Goal: Task Accomplishment & Management: Use online tool/utility

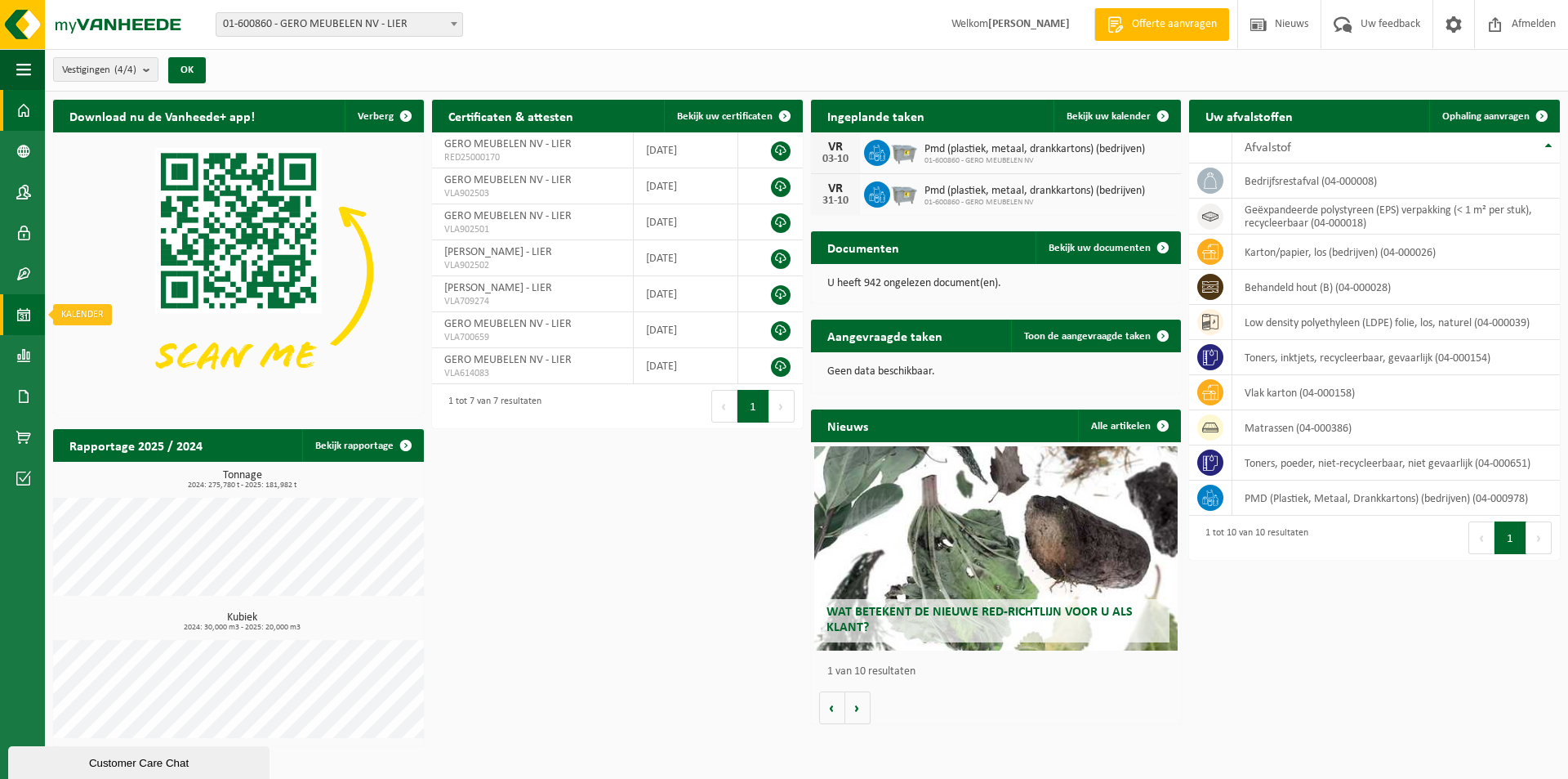
click at [23, 314] on span at bounding box center [24, 314] width 15 height 41
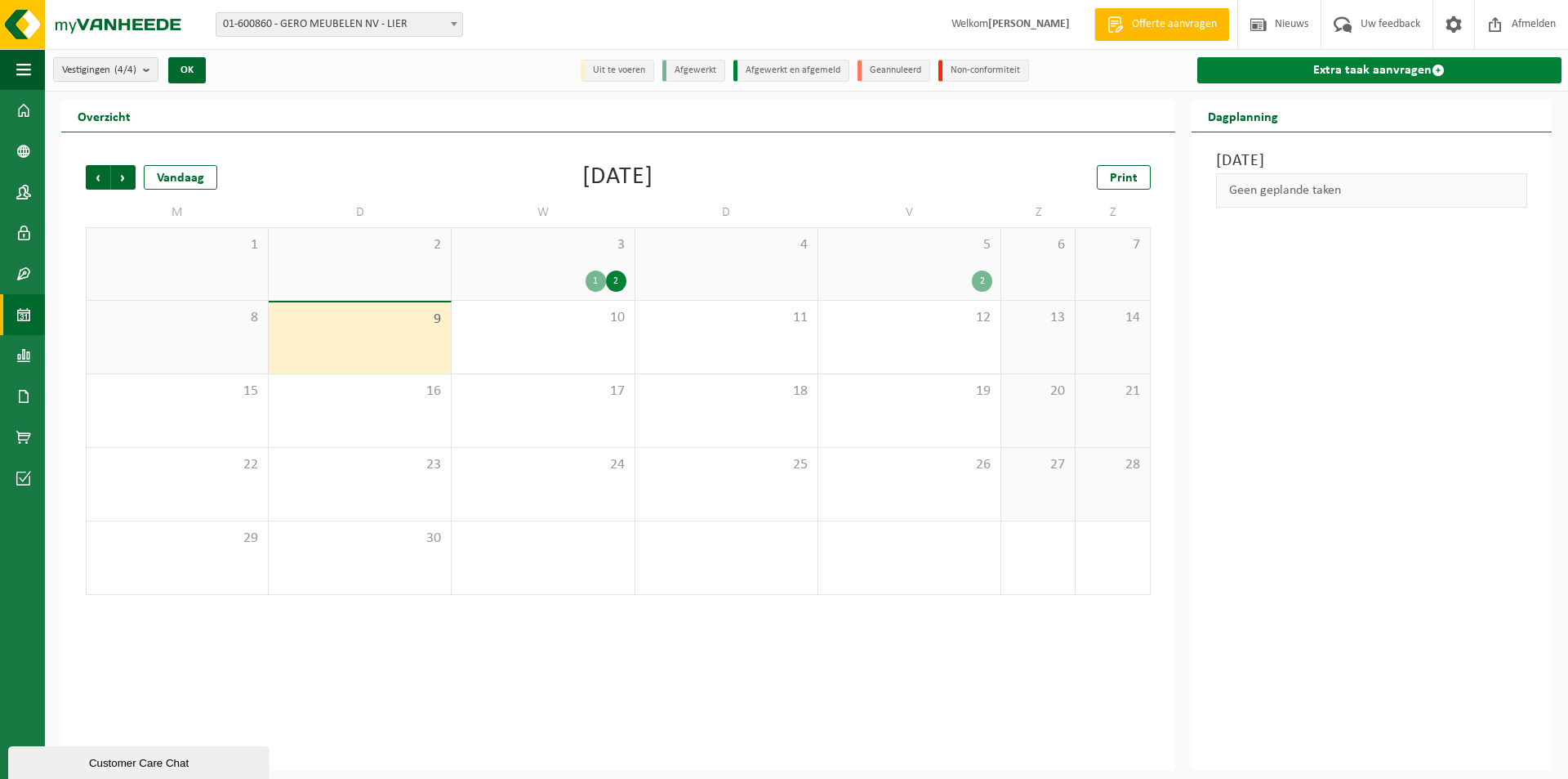
click at [1402, 61] on link "Extra taak aanvragen" at bounding box center [1380, 70] width 364 height 26
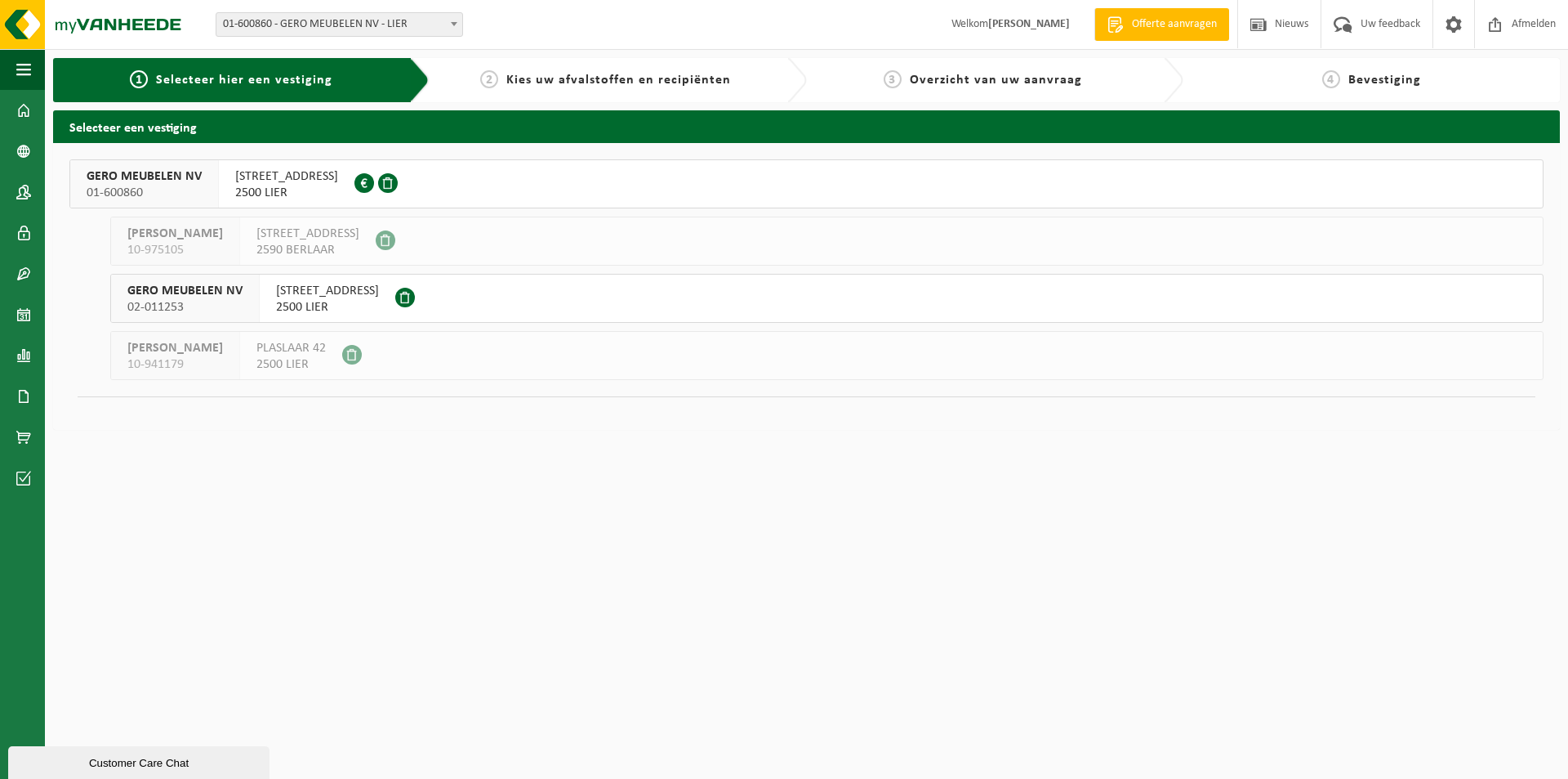
click at [338, 174] on span "AARSCHOTSESTEENWEG 151" at bounding box center [286, 176] width 103 height 16
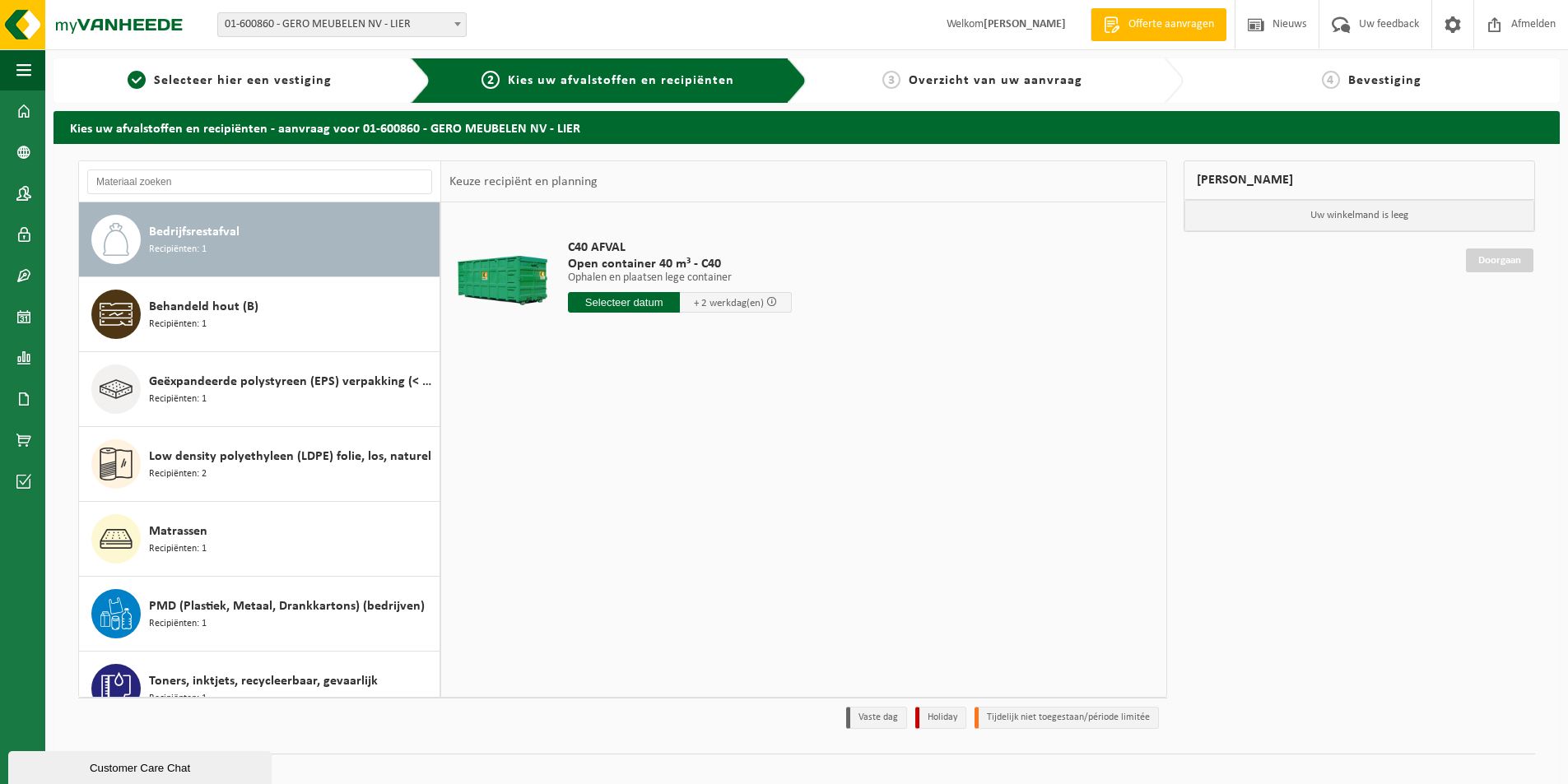
click at [234, 230] on span "Bedrijfsrestafval" at bounding box center [194, 232] width 91 height 19
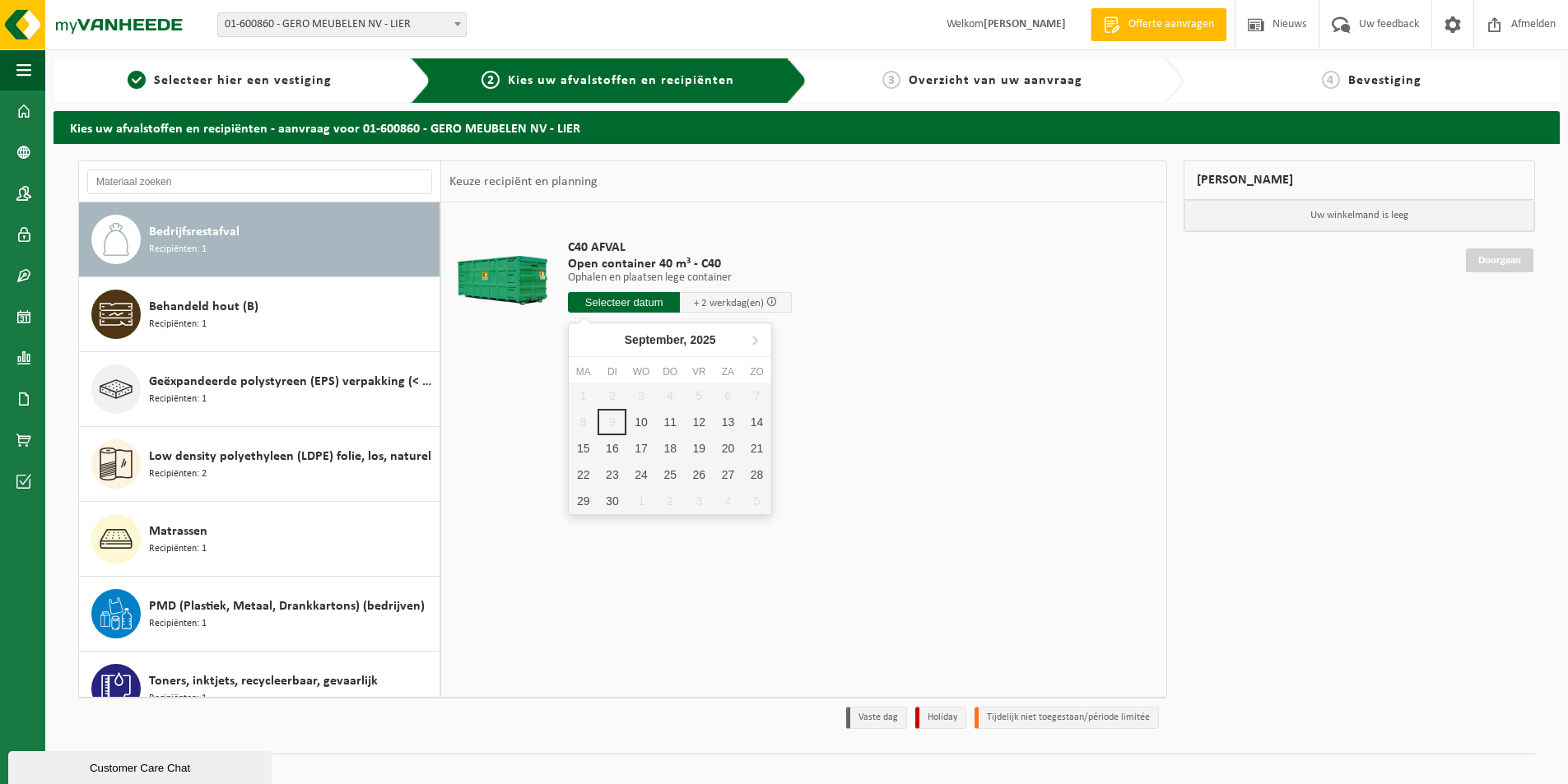
click at [604, 300] on input "text" at bounding box center [624, 302] width 112 height 20
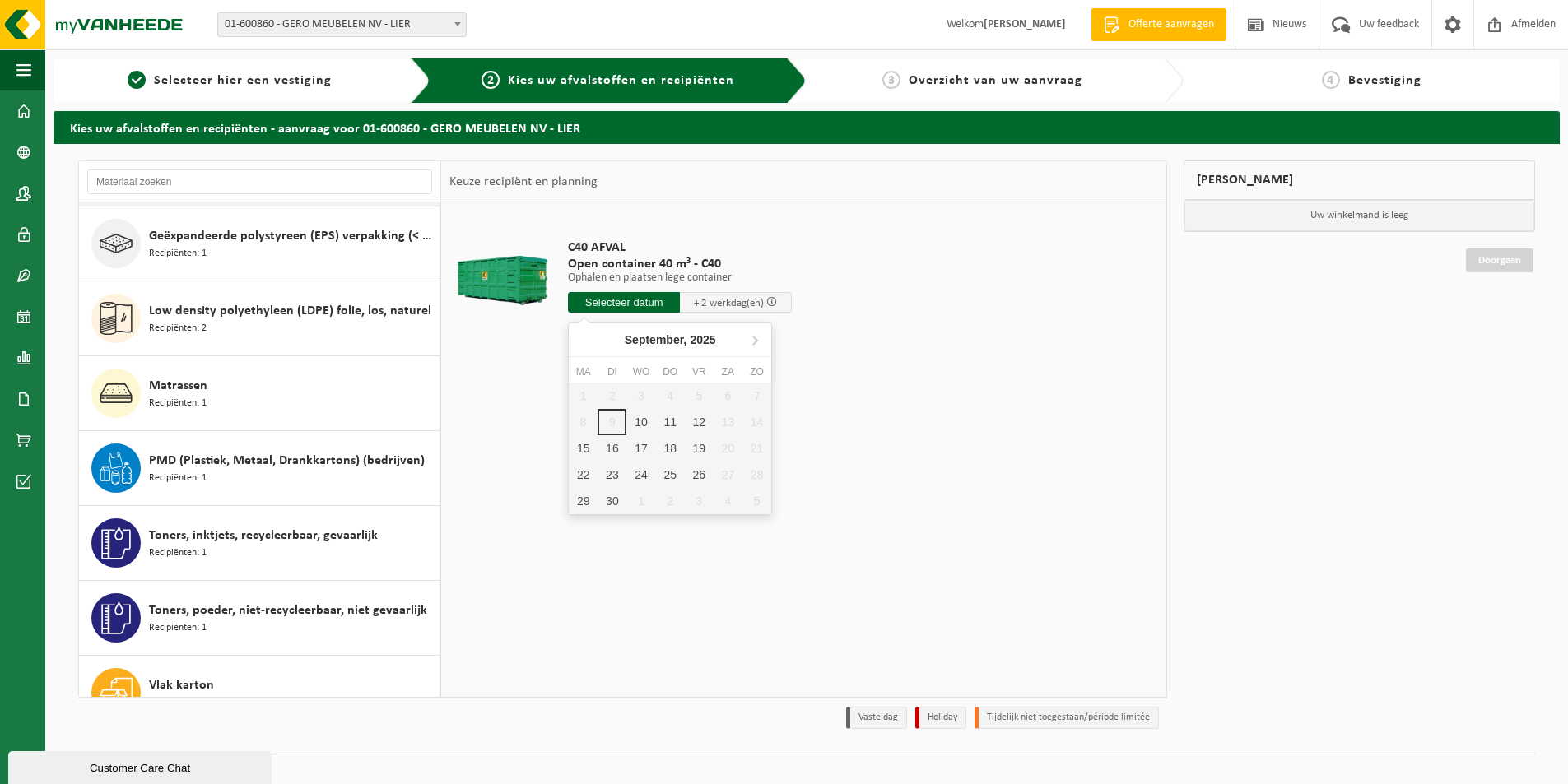
scroll to position [178, 0]
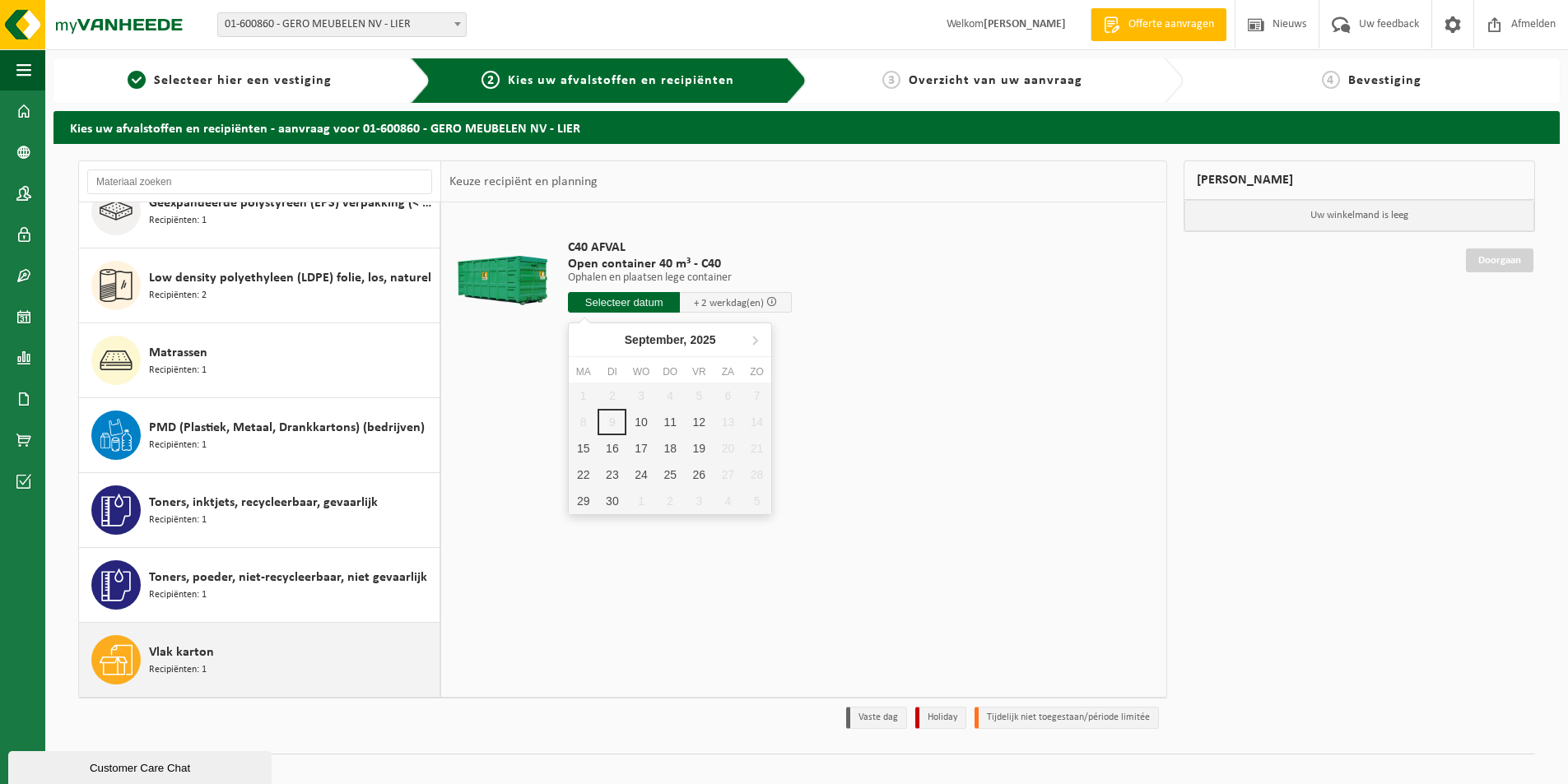
click at [176, 650] on span "Vlak karton" at bounding box center [181, 652] width 65 height 19
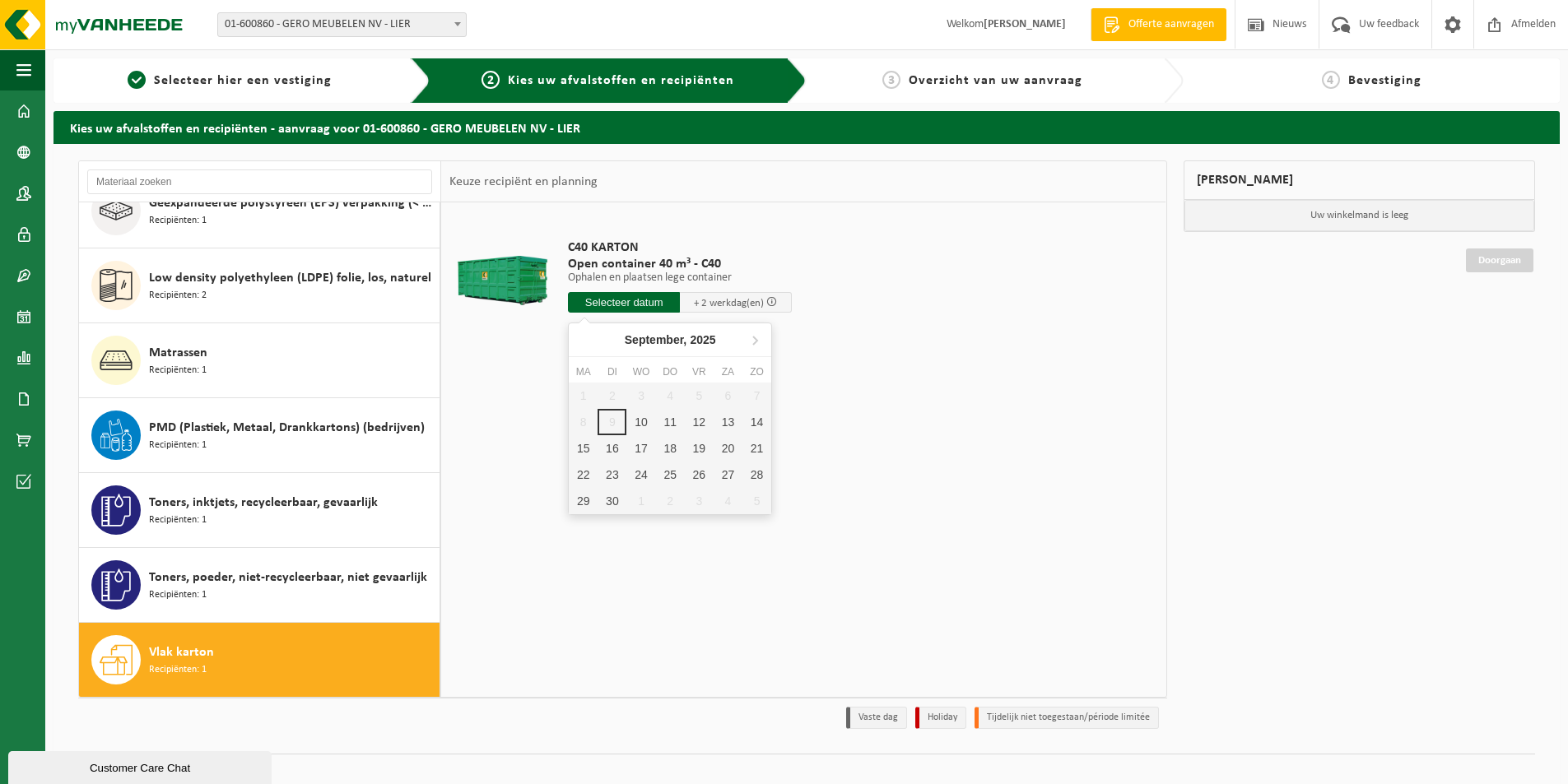
click at [626, 302] on input "text" at bounding box center [624, 302] width 112 height 20
click at [668, 419] on div "11" at bounding box center [670, 421] width 29 height 26
type input "Van 2025-09-11"
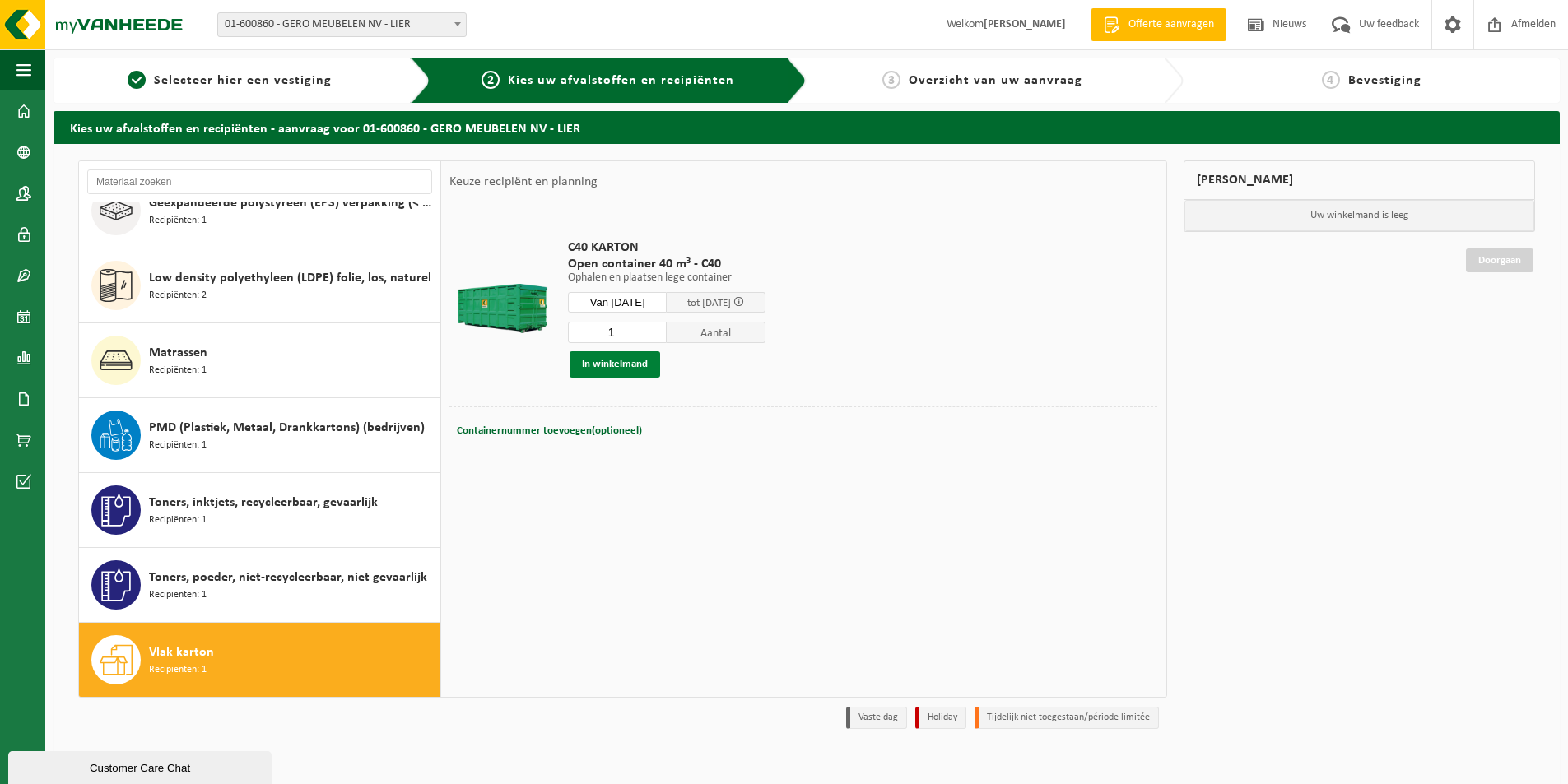
click at [623, 361] on button "In winkelmand" at bounding box center [614, 364] width 91 height 26
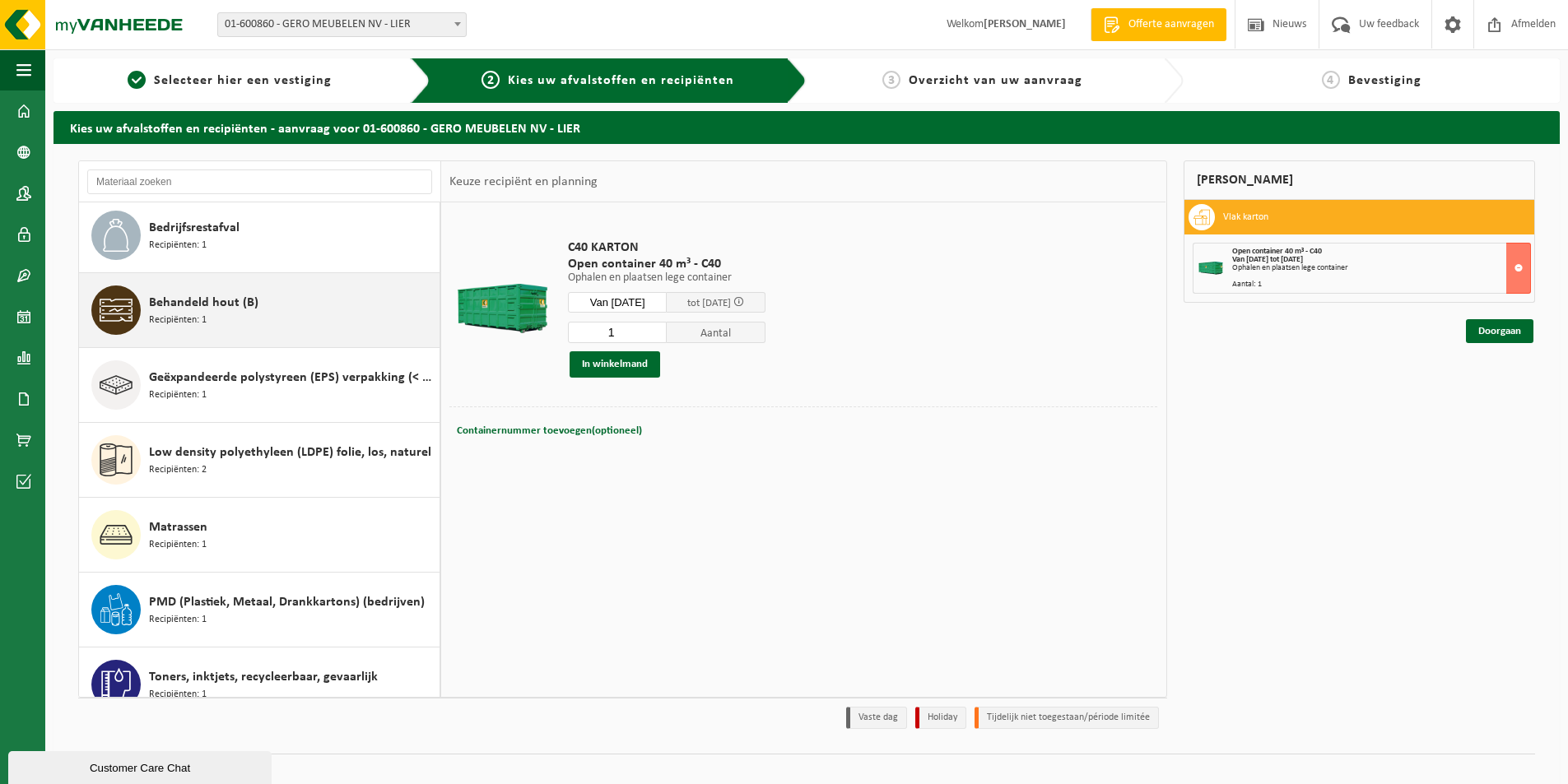
scroll to position [0, 0]
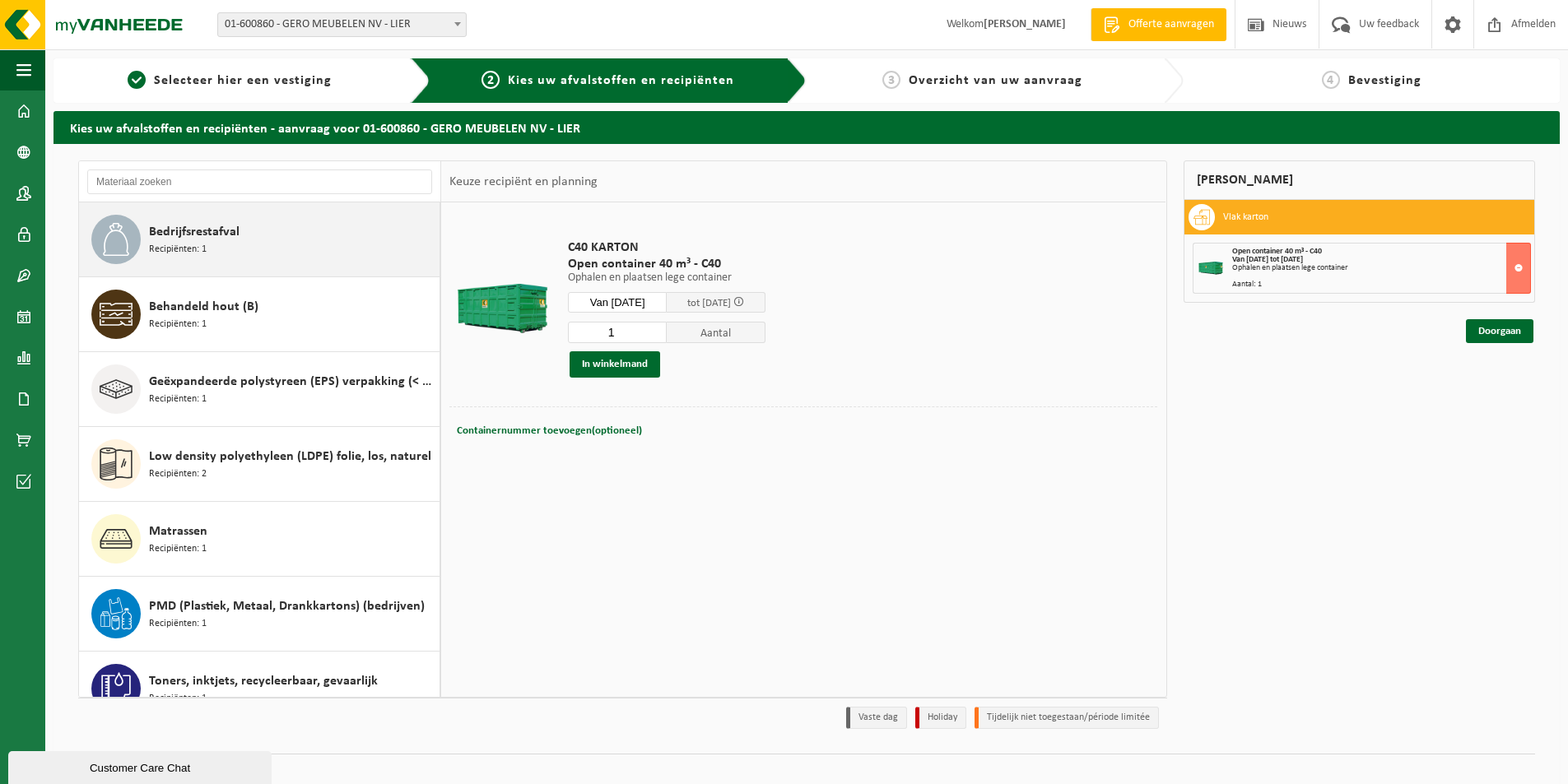
click at [218, 234] on span "Bedrijfsrestafval" at bounding box center [194, 232] width 91 height 19
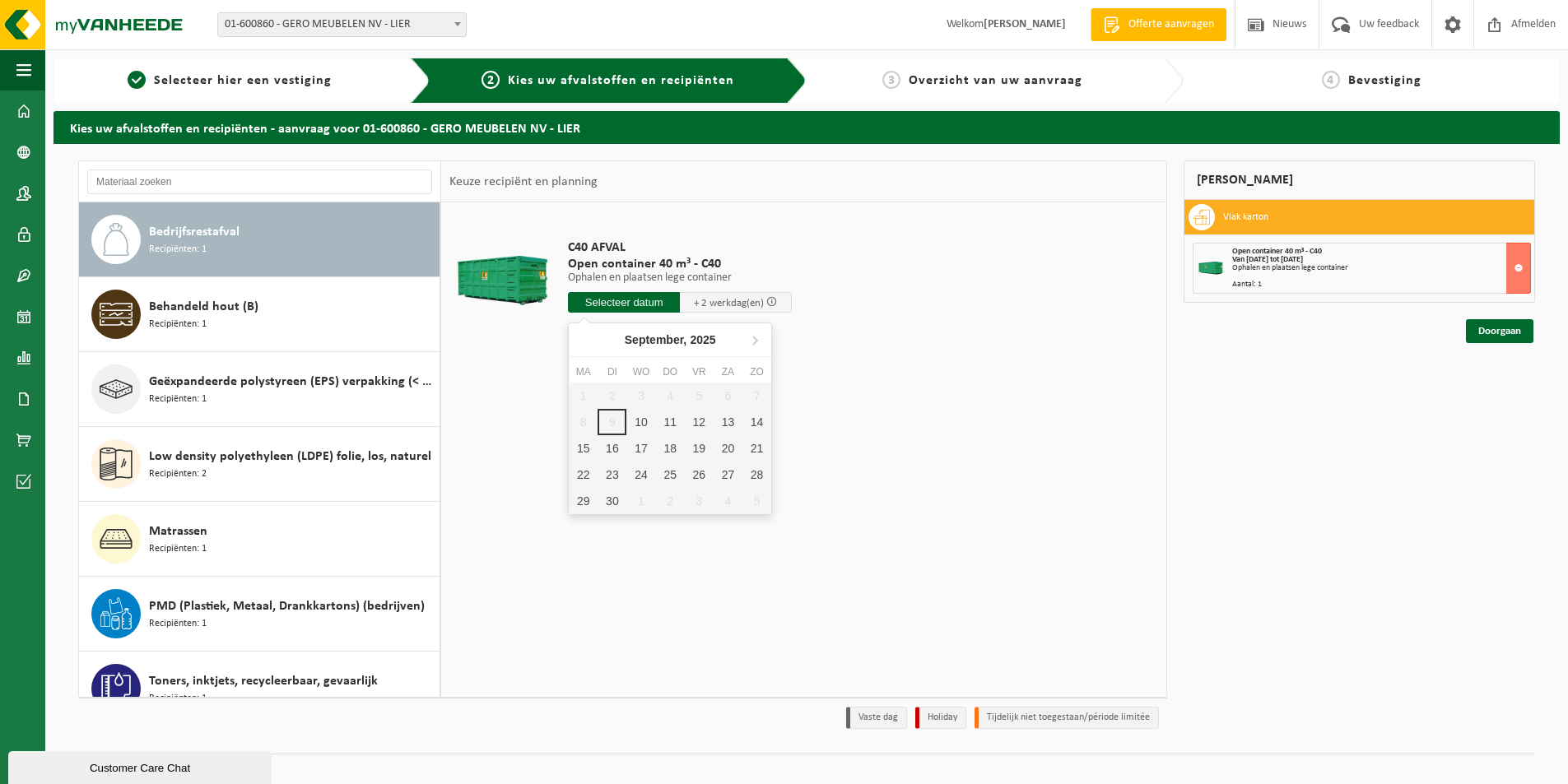
click at [625, 303] on input "text" at bounding box center [624, 302] width 112 height 20
click at [1518, 266] on button at bounding box center [1518, 268] width 25 height 51
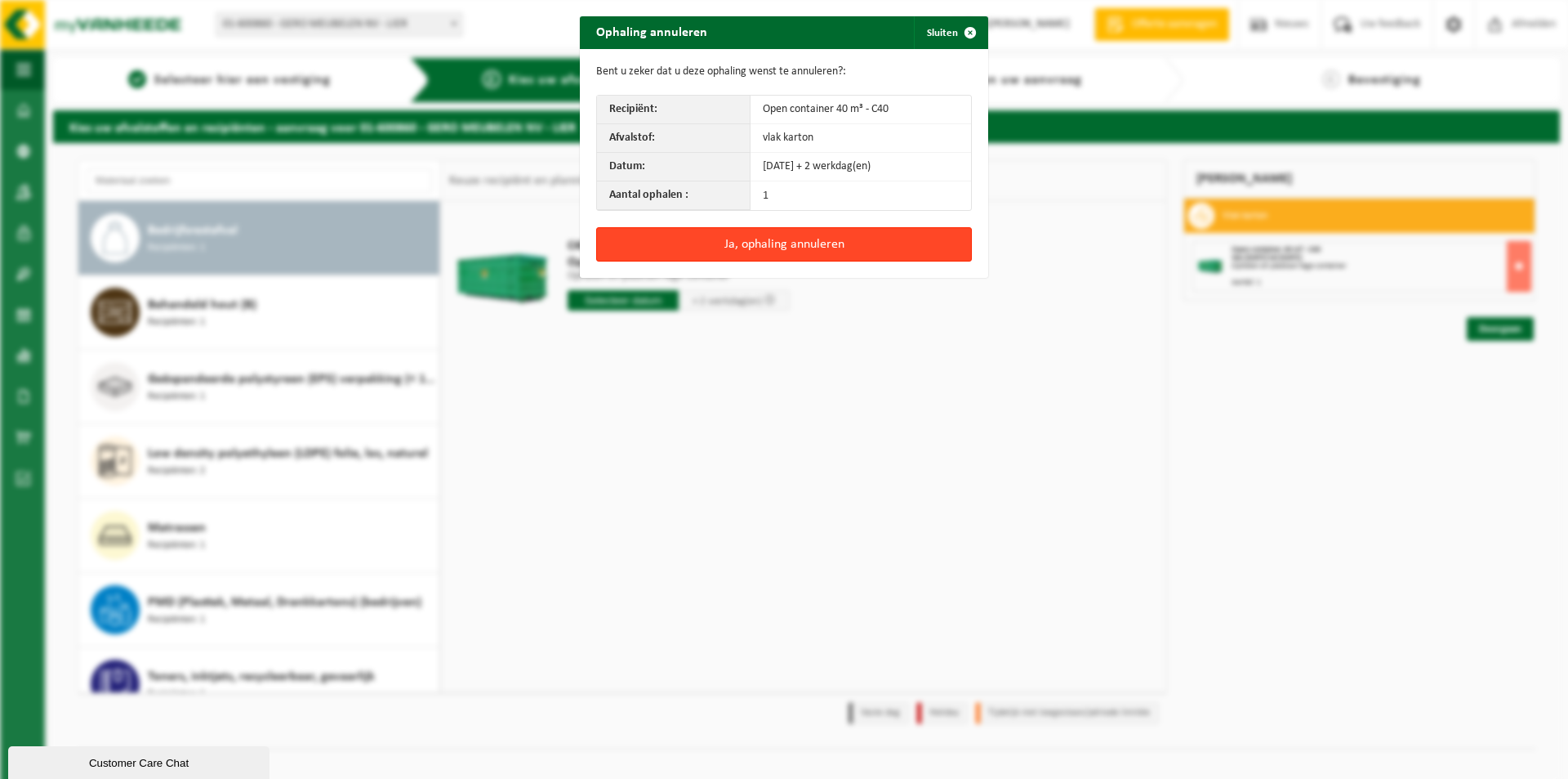
click at [812, 241] on button "Ja, ophaling annuleren" at bounding box center [784, 244] width 375 height 34
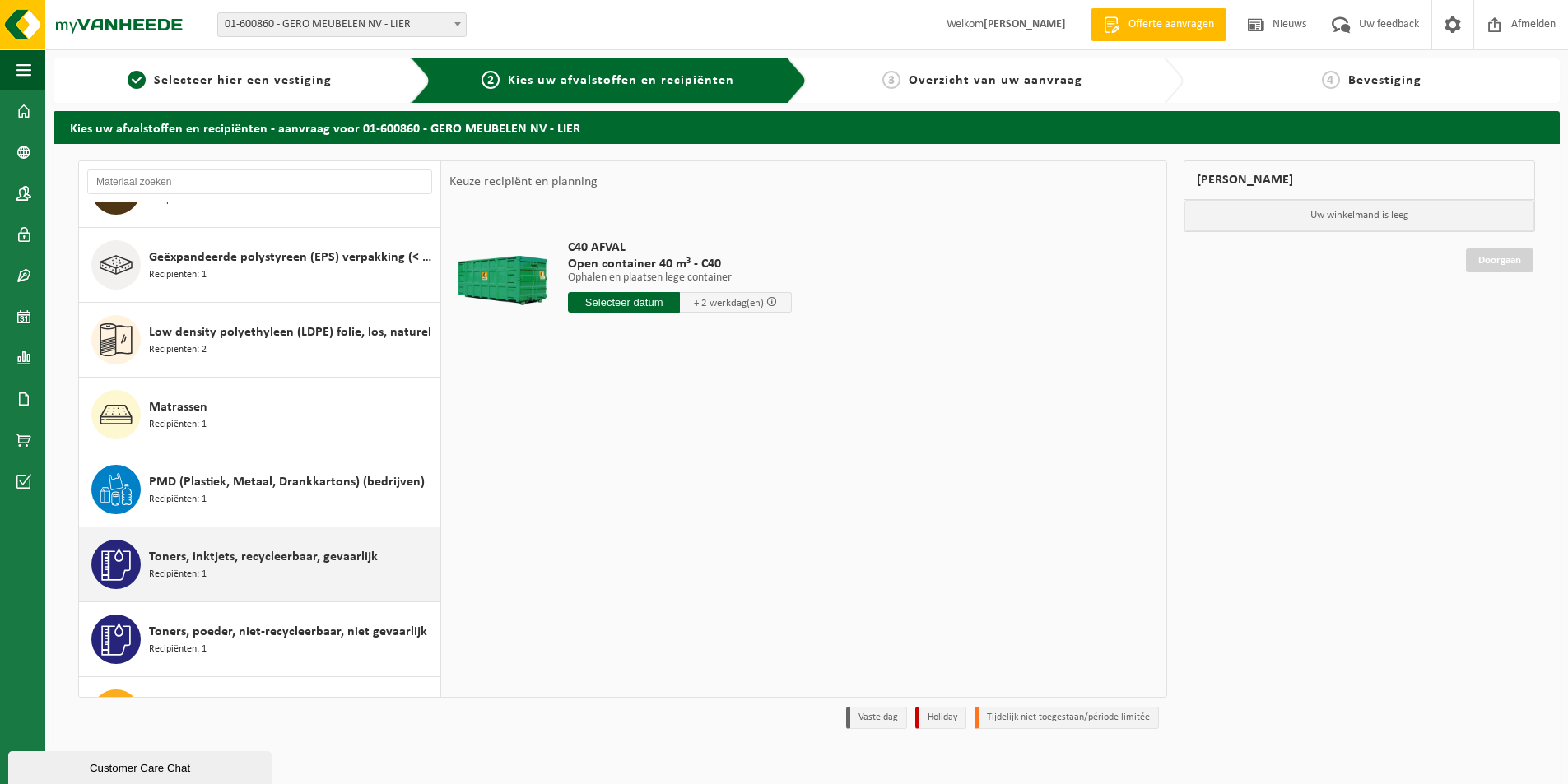
scroll to position [178, 0]
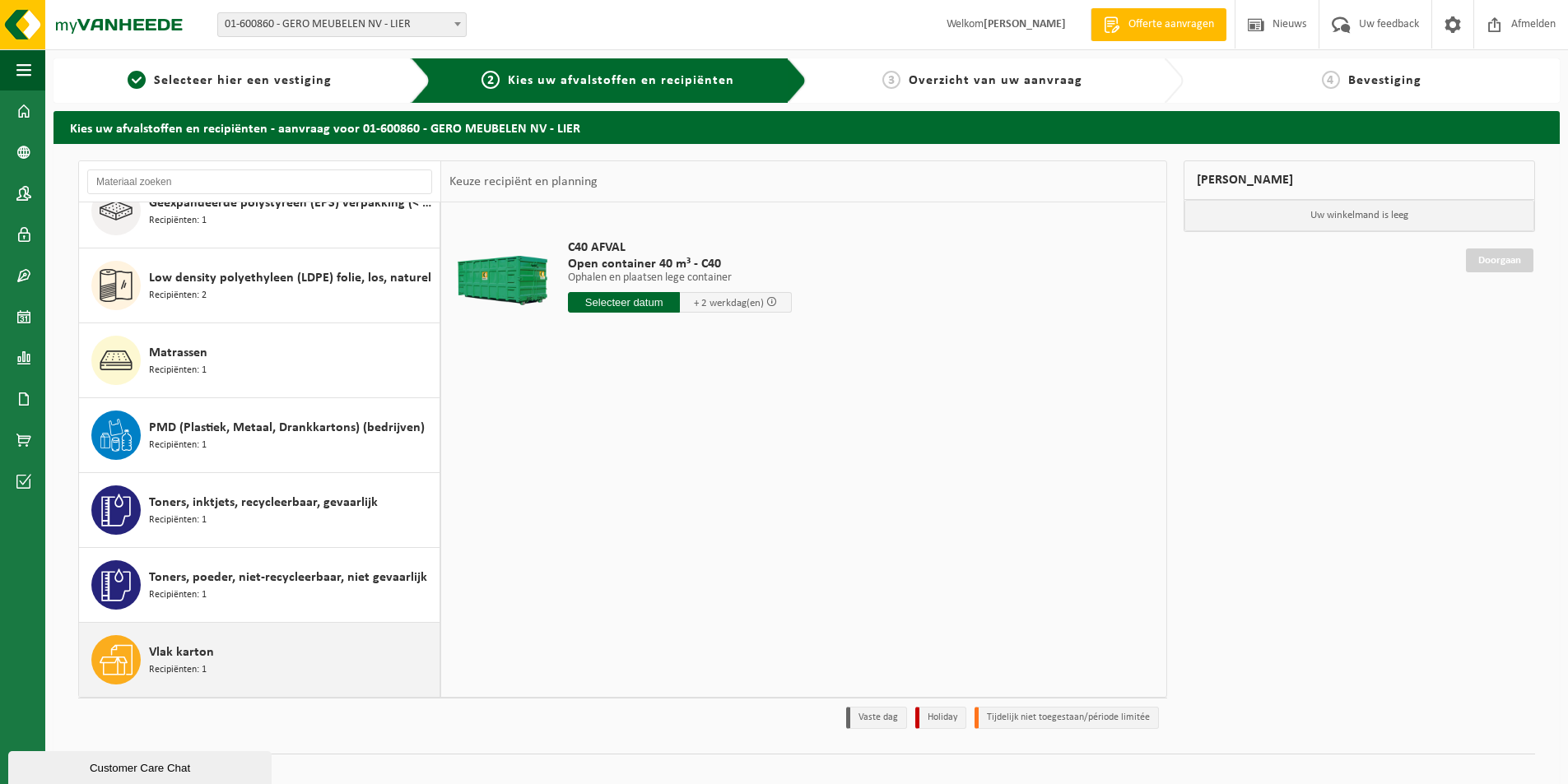
click at [255, 663] on div "Vlak karton Recipiënten: 1" at bounding box center [292, 660] width 286 height 49
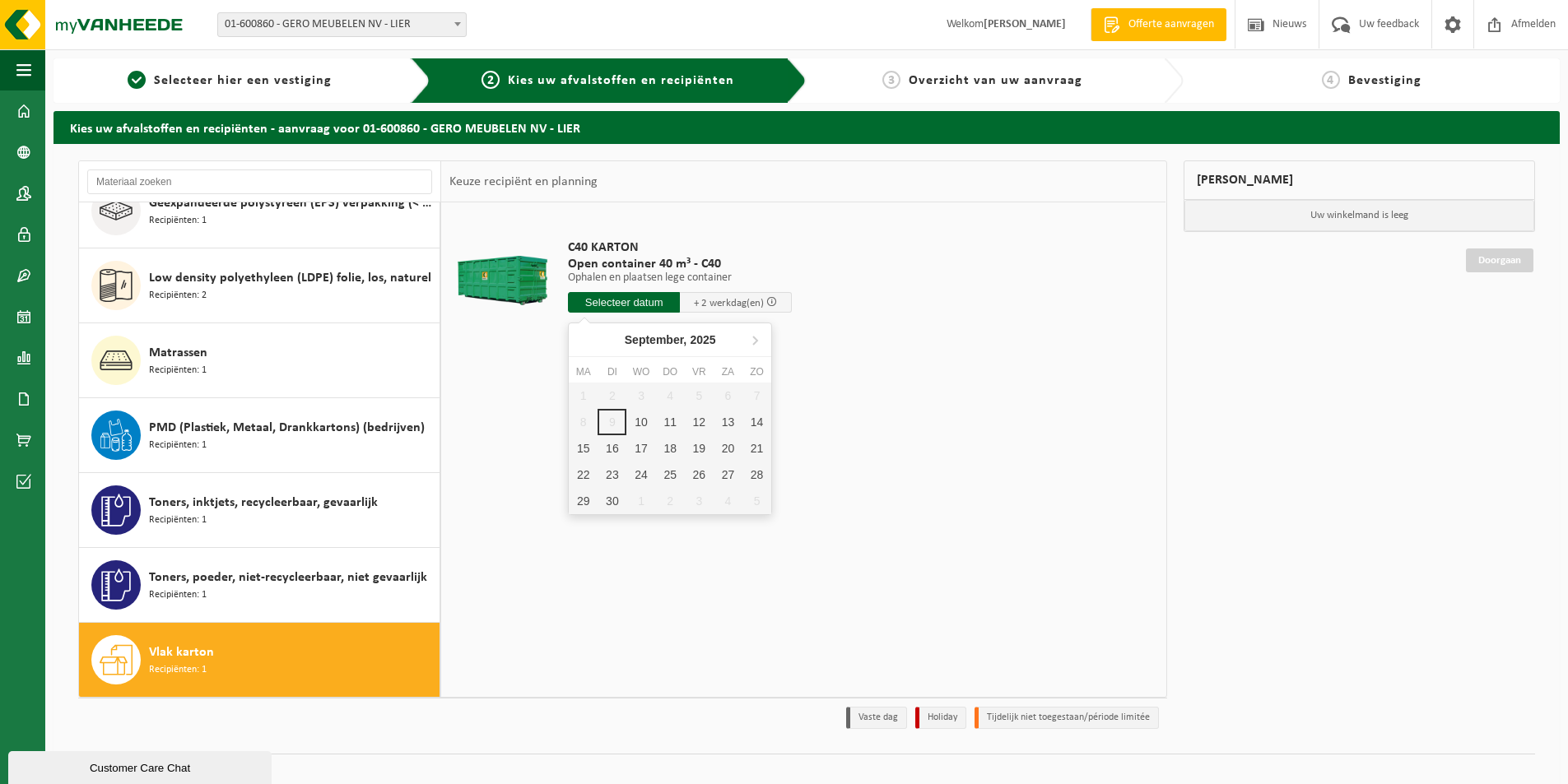
click at [647, 293] on input "text" at bounding box center [624, 302] width 112 height 20
click at [663, 419] on div "11" at bounding box center [670, 421] width 29 height 26
type input "Van 2025-09-11"
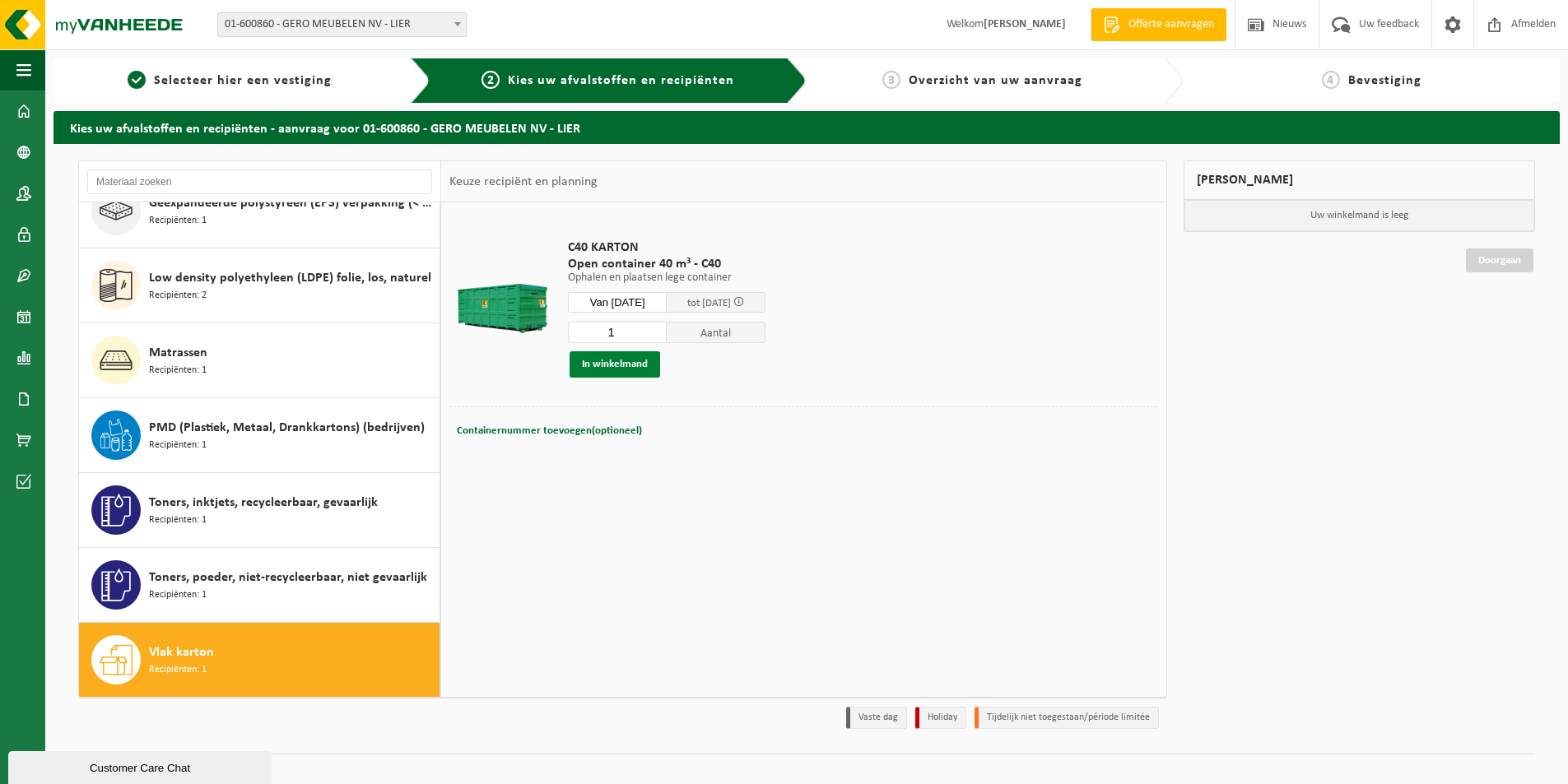
click at [622, 358] on button "In winkelmand" at bounding box center [614, 364] width 91 height 26
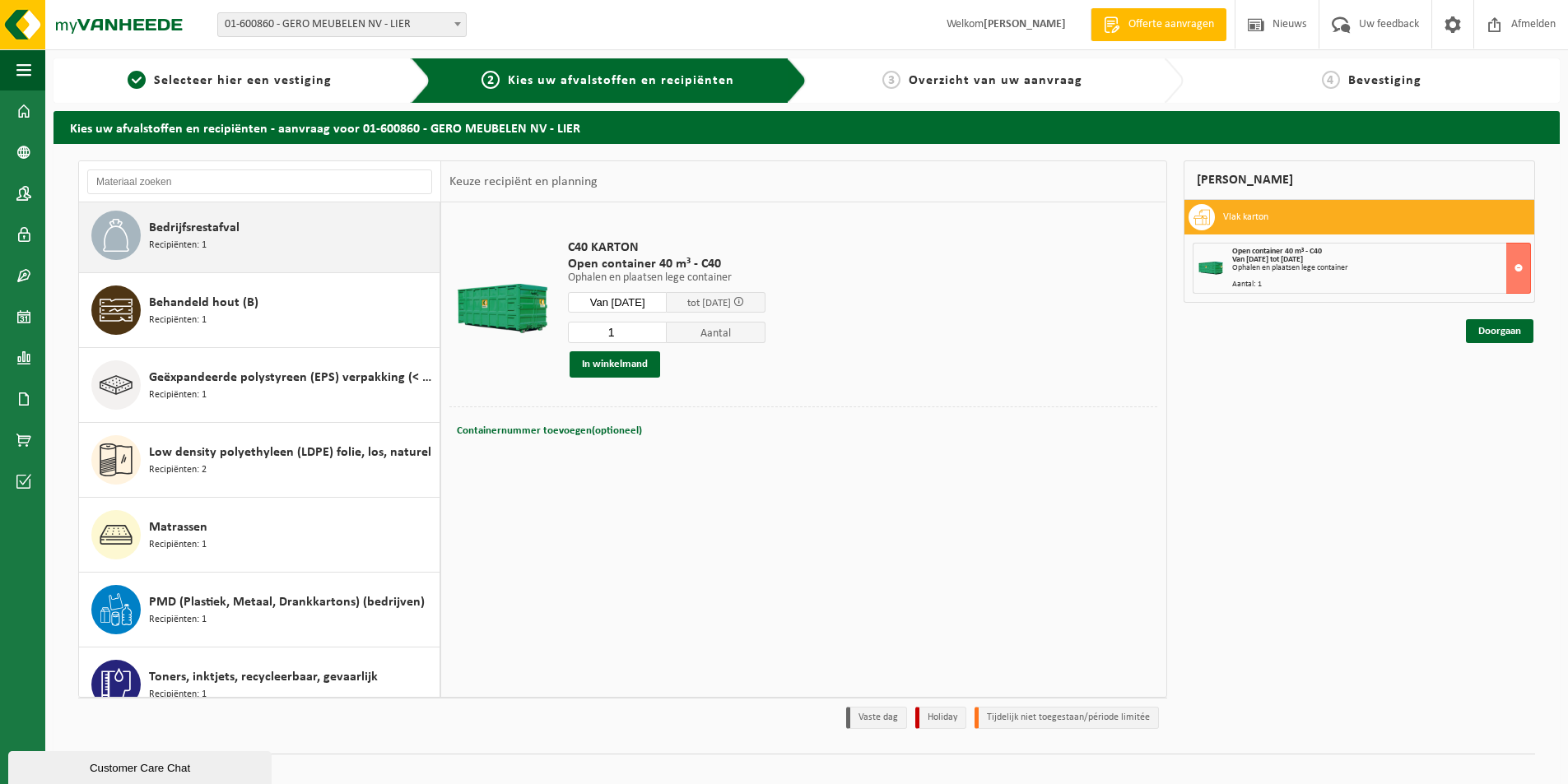
scroll to position [0, 0]
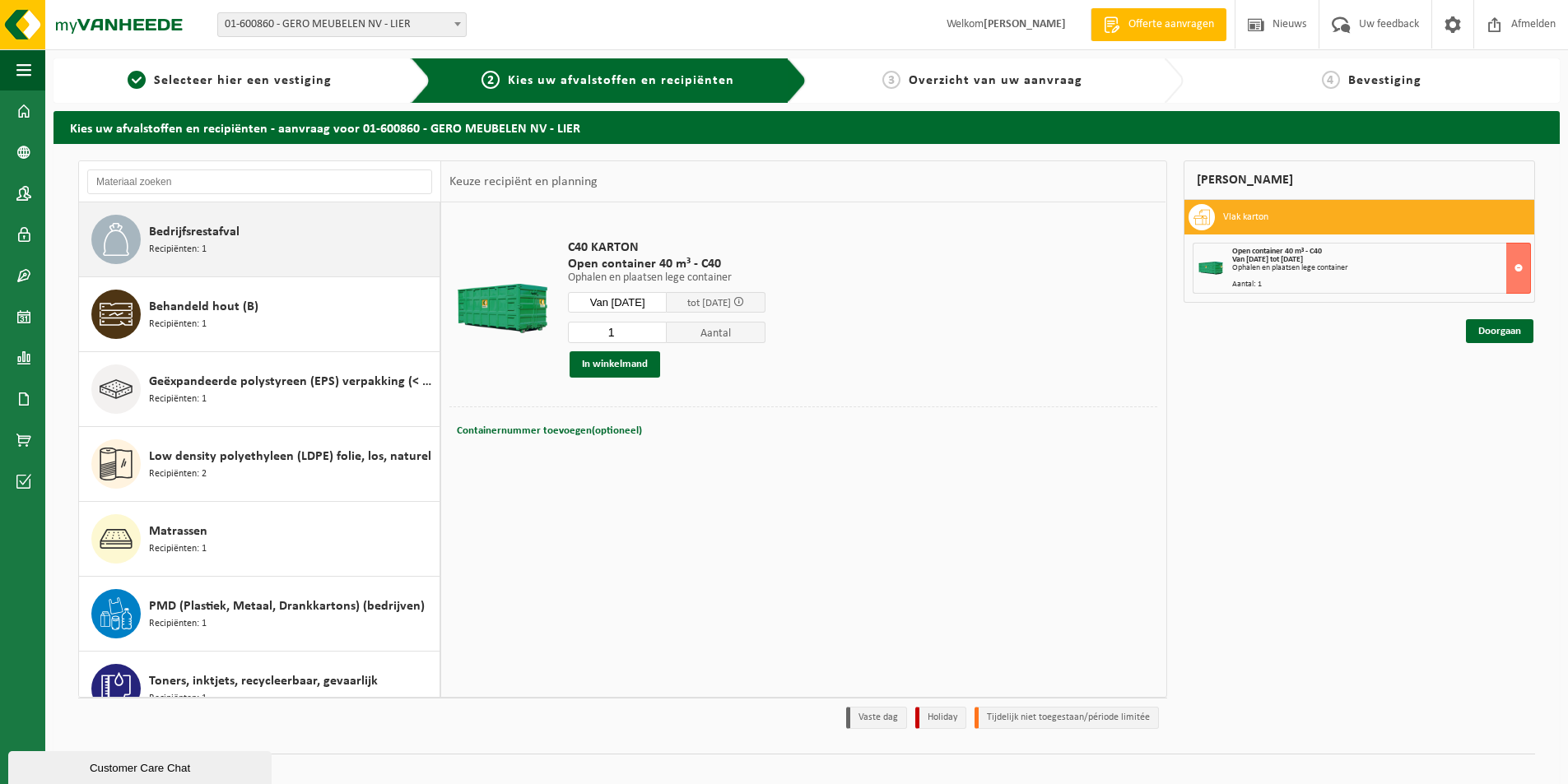
click at [256, 230] on div "Bedrijfsrestafval Recipiënten: 1" at bounding box center [292, 239] width 286 height 49
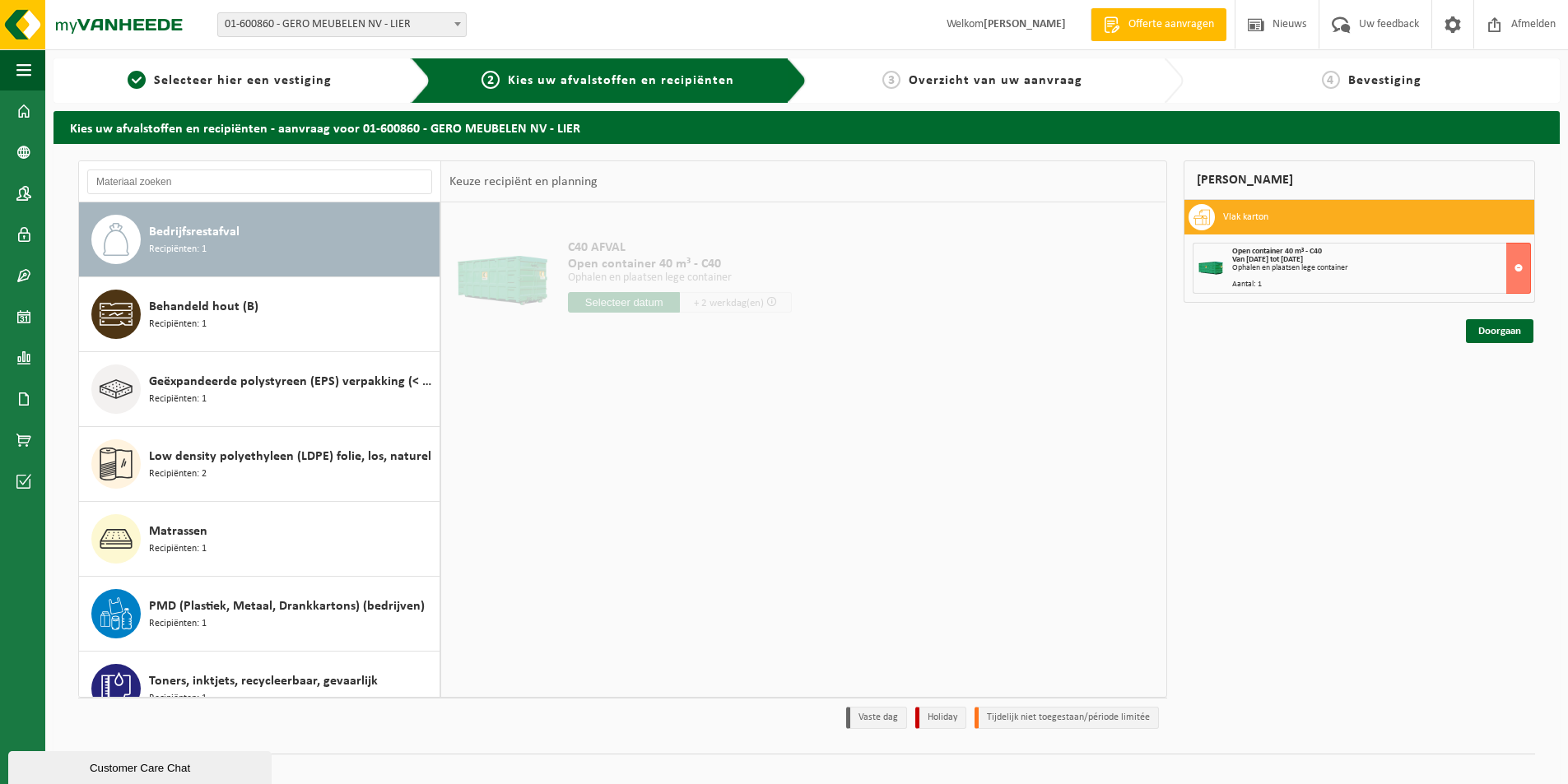
click at [256, 230] on div "Bedrijfsrestafval Recipiënten: 1" at bounding box center [292, 239] width 286 height 49
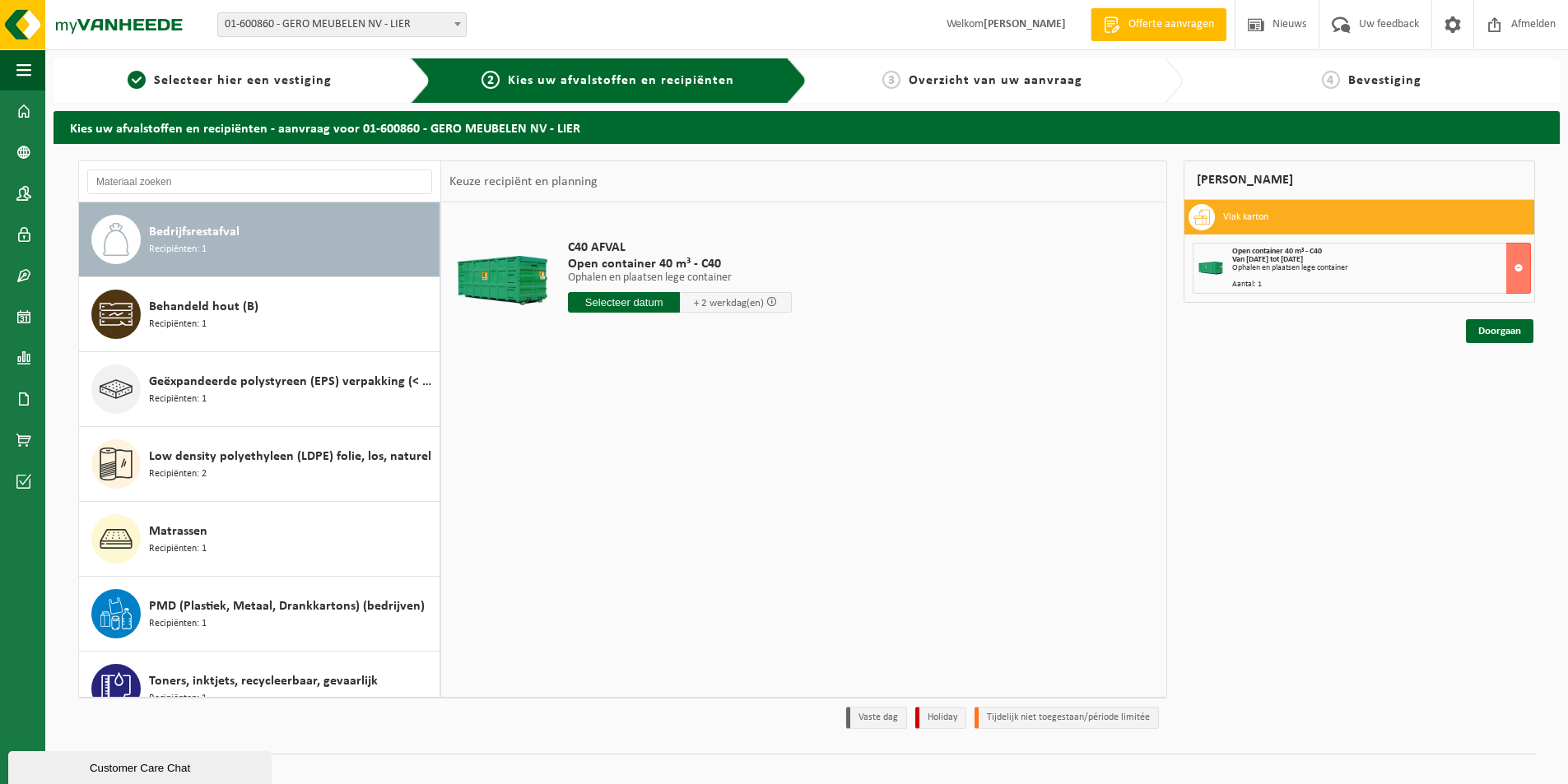
click at [630, 295] on input "text" at bounding box center [624, 302] width 112 height 20
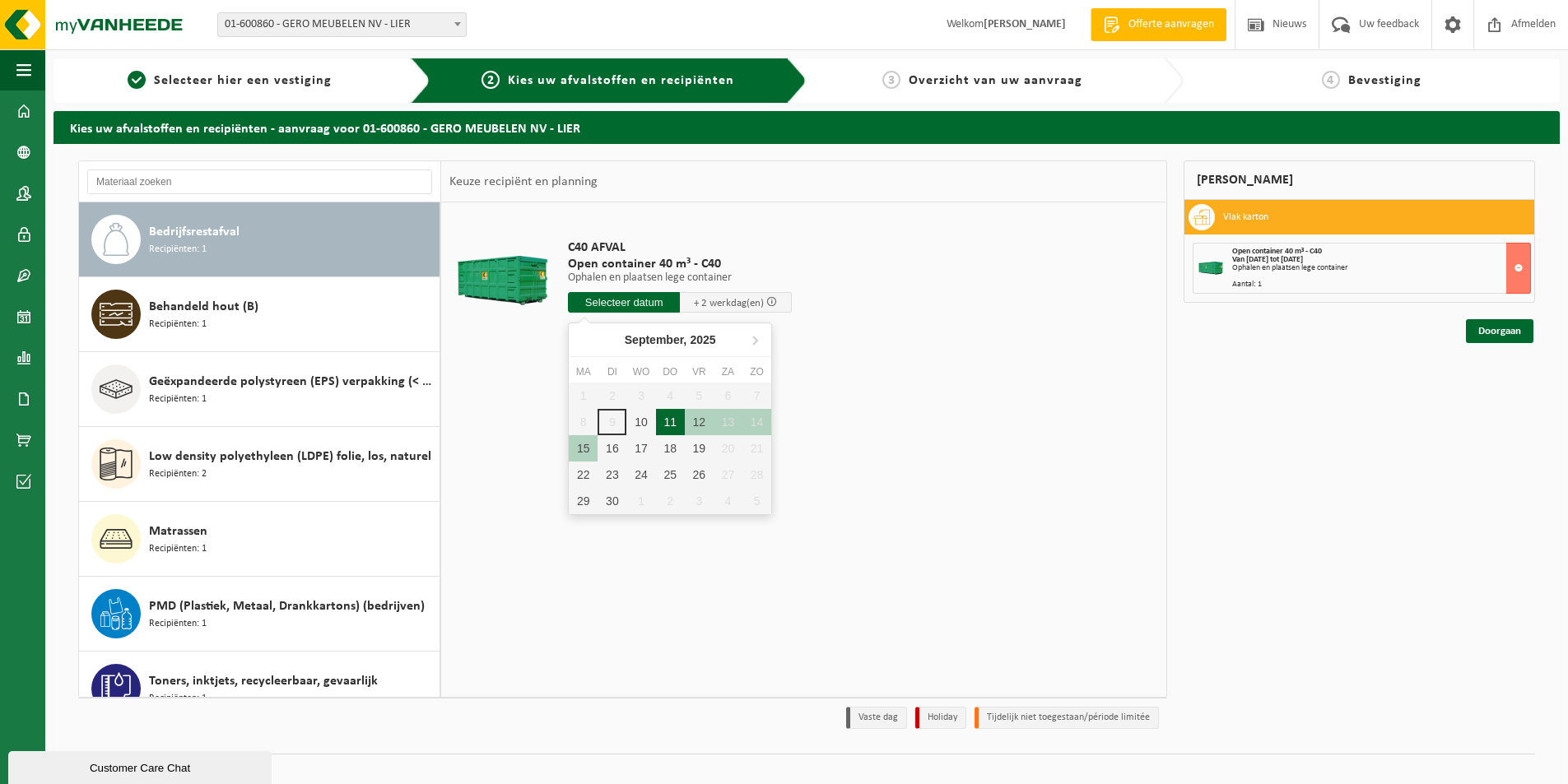
click at [668, 422] on div "11" at bounding box center [670, 421] width 29 height 26
type input "Van 2025-09-11"
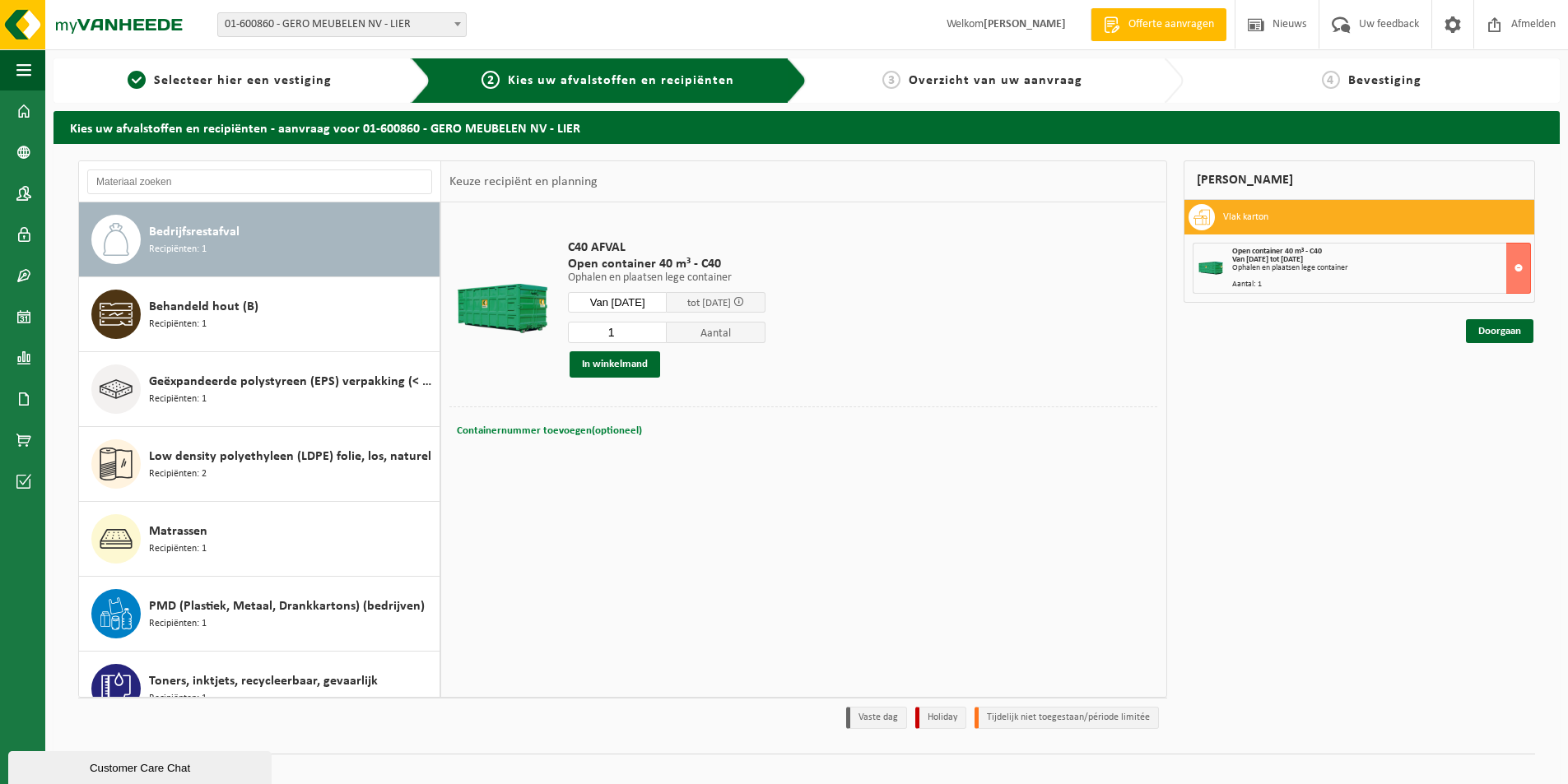
click at [581, 427] on span "Containernummer toevoegen(optioneel)" at bounding box center [549, 430] width 185 height 11
type input "C40-1815"
click at [614, 362] on button "In winkelmand" at bounding box center [614, 364] width 91 height 26
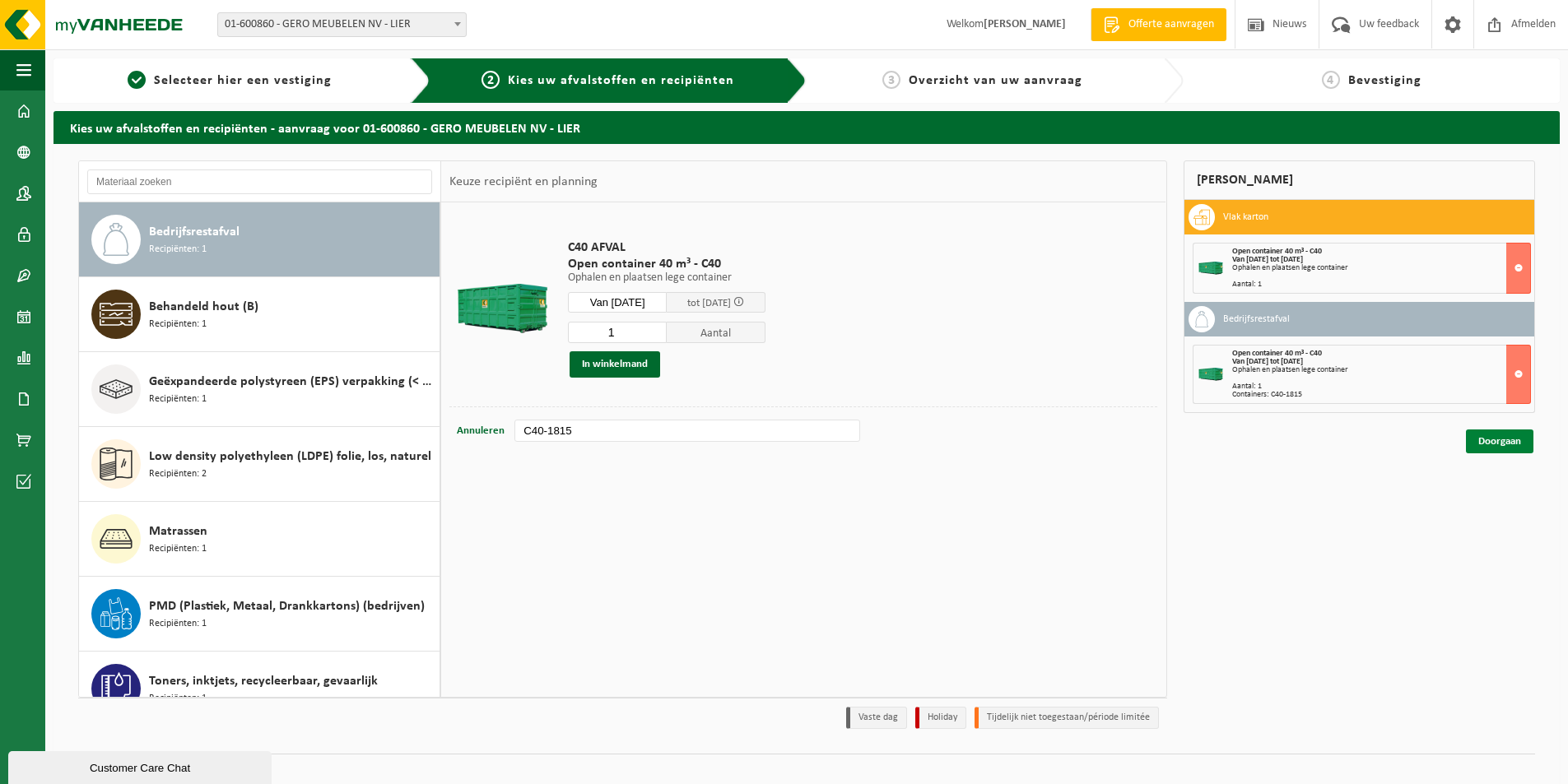
click at [1512, 439] on link "Doorgaan" at bounding box center [1499, 441] width 68 height 24
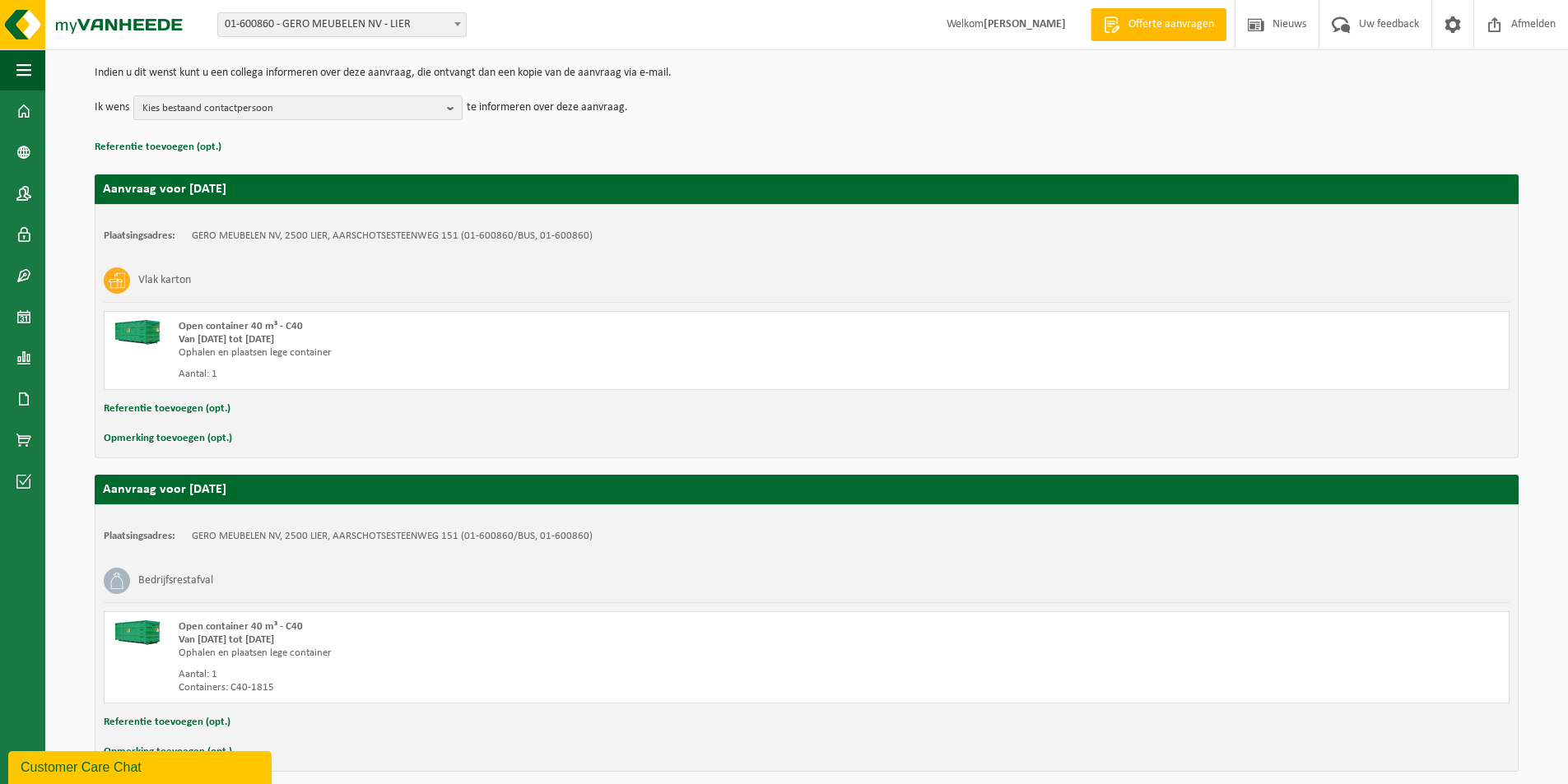
scroll to position [235, 0]
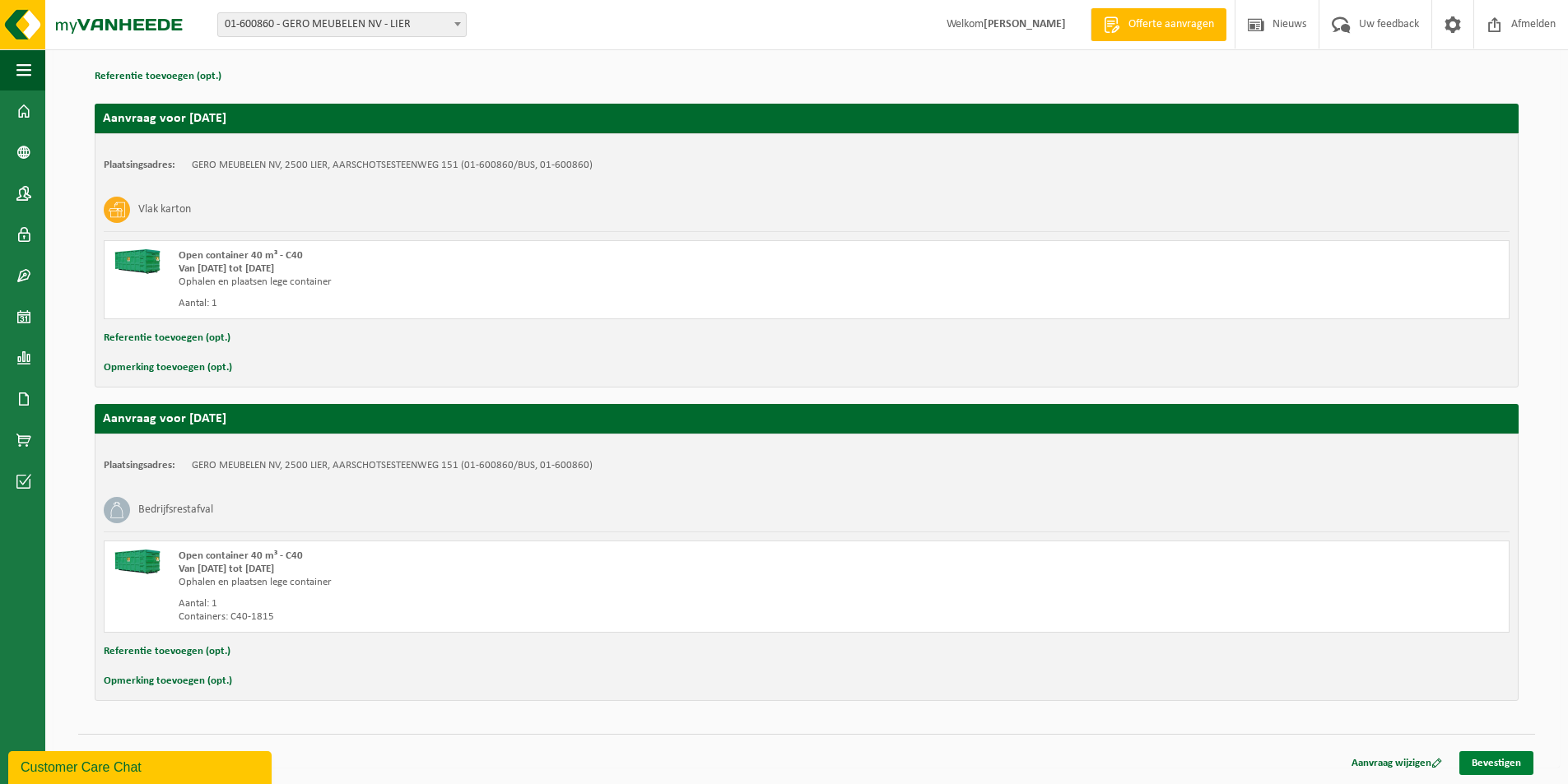
click at [1495, 764] on link "Bevestigen" at bounding box center [1496, 763] width 74 height 24
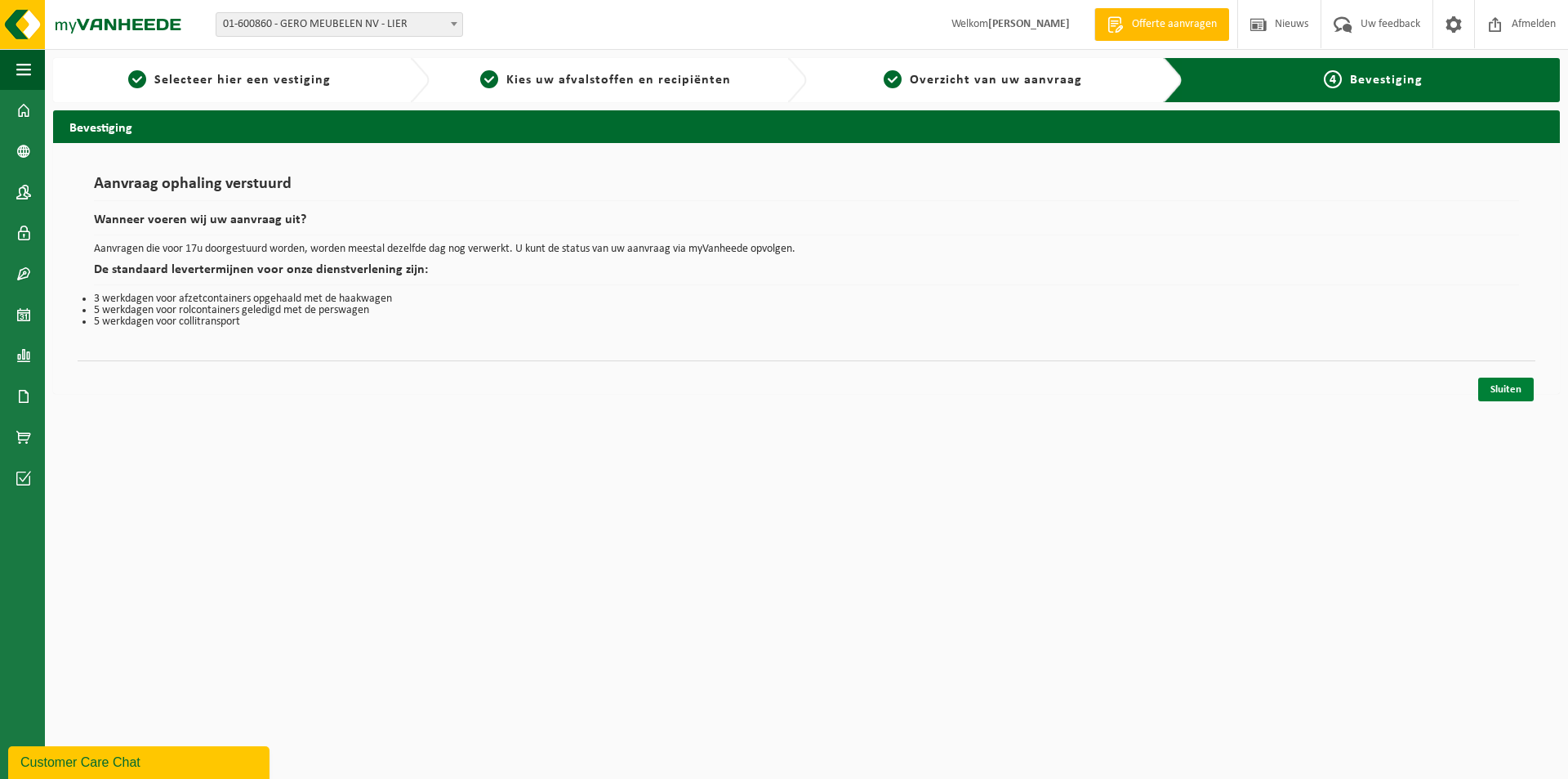
click at [1507, 386] on link "Sluiten" at bounding box center [1506, 389] width 55 height 24
